Goal: Task Accomplishment & Management: Use online tool/utility

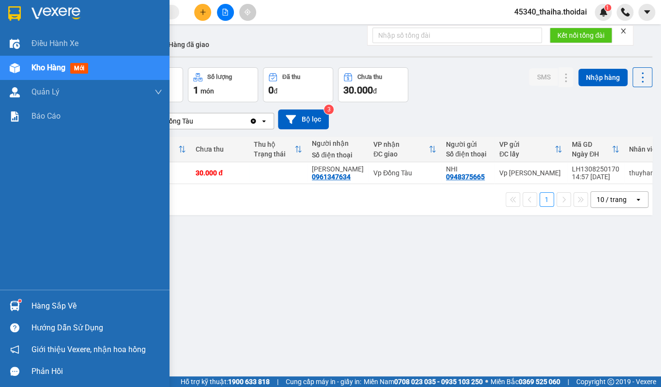
click at [17, 309] on img at bounding box center [15, 306] width 10 height 10
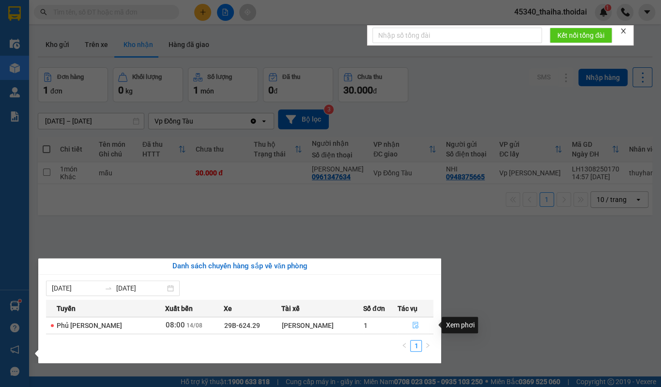
click at [412, 321] on icon "file-done" at bounding box center [415, 324] width 7 height 7
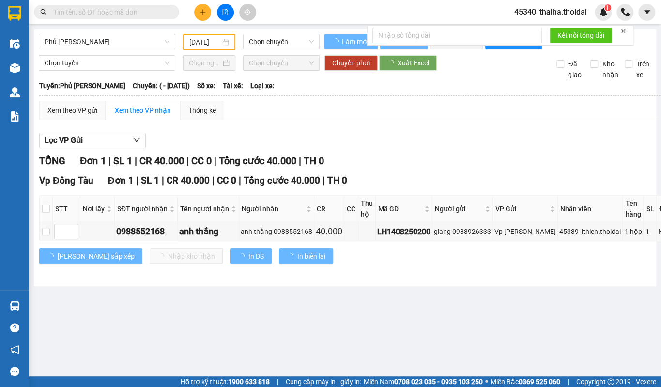
type input "[DATE]"
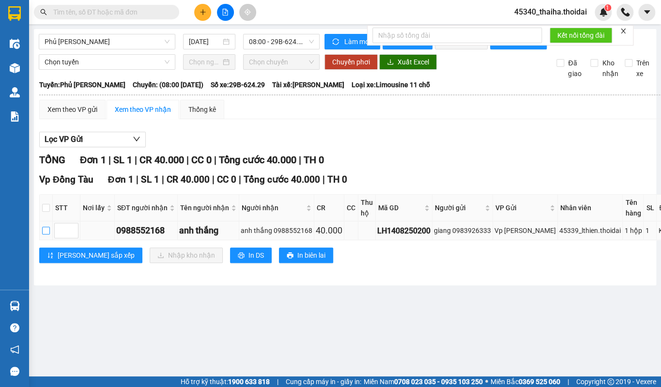
click at [48, 234] on input "checkbox" at bounding box center [46, 231] width 8 height 8
checkbox input "true"
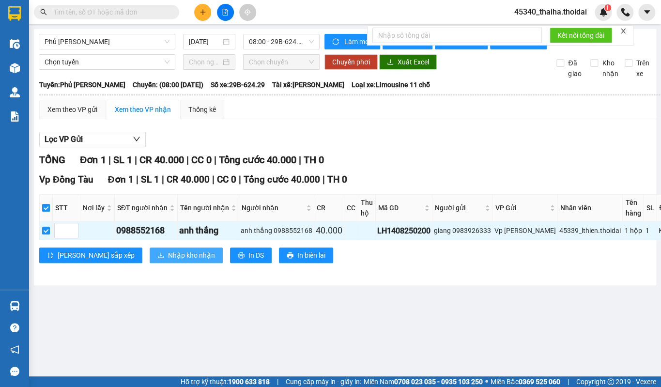
click at [168, 260] on span "Nhập kho nhận" at bounding box center [191, 255] width 47 height 11
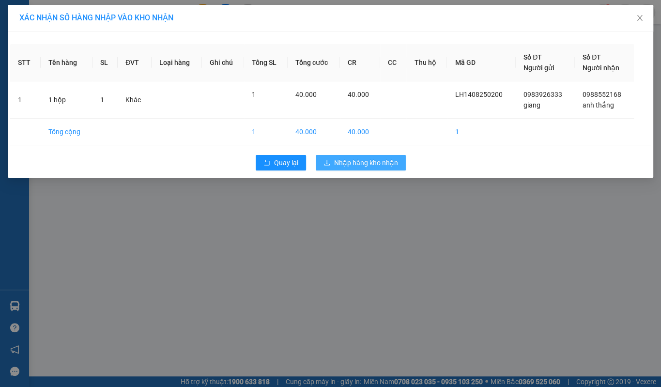
click at [392, 159] on span "Nhập hàng kho nhận" at bounding box center [366, 162] width 64 height 11
